Goal: Check status: Check status

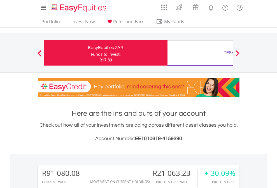
scroll to position [54, 88]
click at [91, 53] on div "Funds to invest:" at bounding box center [106, 55] width 30 height 6
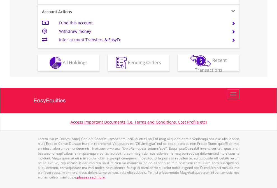
scroll to position [537, 0]
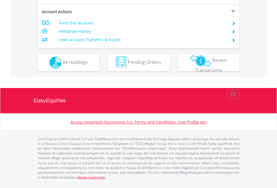
scroll to position [524, 0]
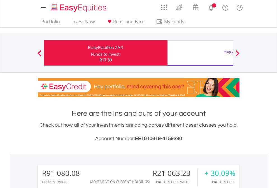
scroll to position [441, 0]
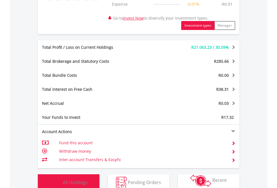
click at [63, 180] on span "All Holdings" at bounding box center [75, 182] width 25 height 6
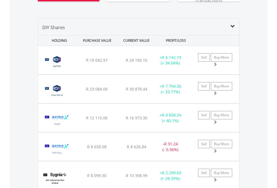
scroll to position [646, 0]
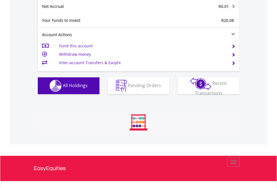
scroll to position [54, 88]
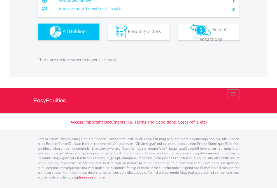
scroll to position [54, 88]
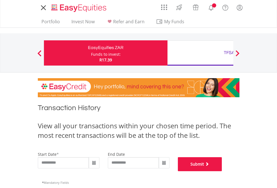
click at [222, 171] on button "Submit" at bounding box center [200, 164] width 44 height 14
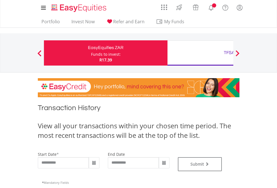
click at [200, 53] on div "TFSA" at bounding box center [229, 53] width 117 height 8
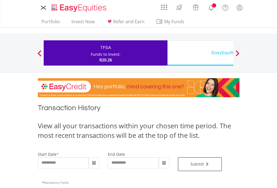
type input "**********"
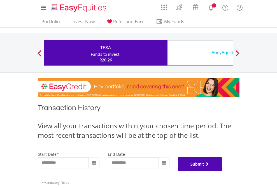
click at [222, 171] on button "Submit" at bounding box center [200, 164] width 44 height 14
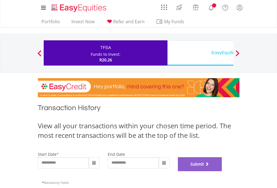
scroll to position [227, 0]
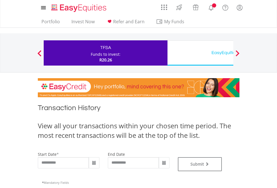
click at [200, 53] on div "EasyEquities USD" at bounding box center [229, 53] width 117 height 8
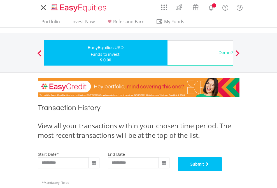
click at [222, 171] on button "Submit" at bounding box center [200, 164] width 44 height 14
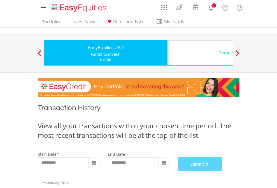
scroll to position [227, 0]
